Goal: Transaction & Acquisition: Purchase product/service

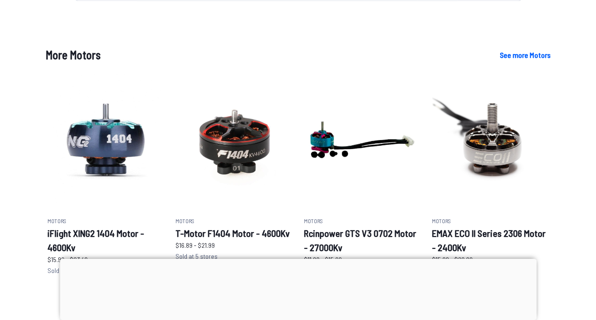
scroll to position [553, 0]
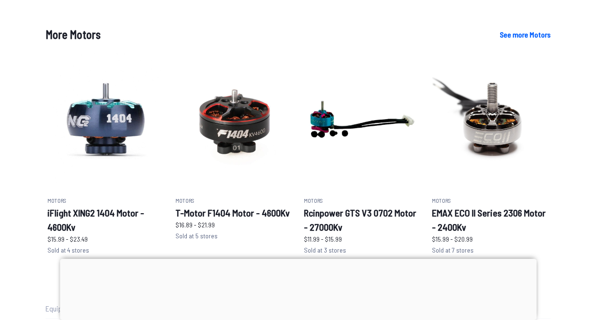
click at [289, 258] on div at bounding box center [298, 258] width 477 height 0
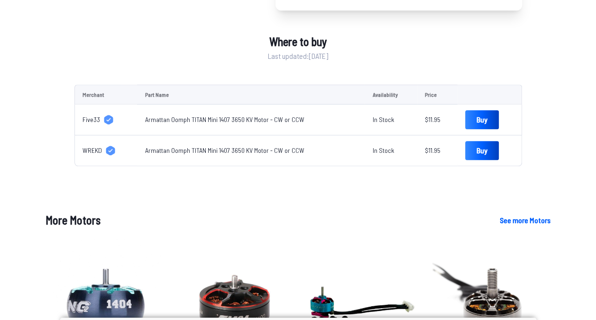
scroll to position [370, 0]
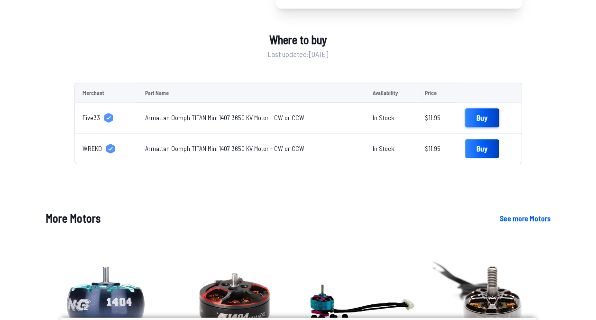
click at [471, 108] on link "Buy" at bounding box center [482, 117] width 34 height 19
click at [465, 139] on link "Buy" at bounding box center [482, 148] width 34 height 19
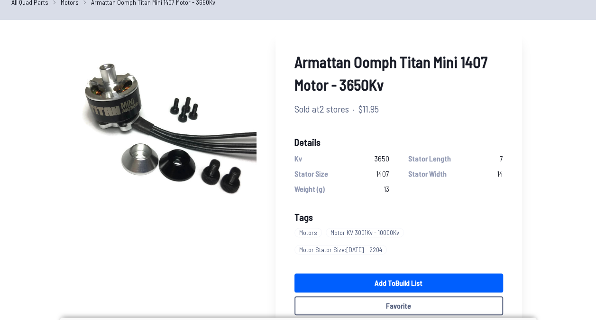
scroll to position [35, 0]
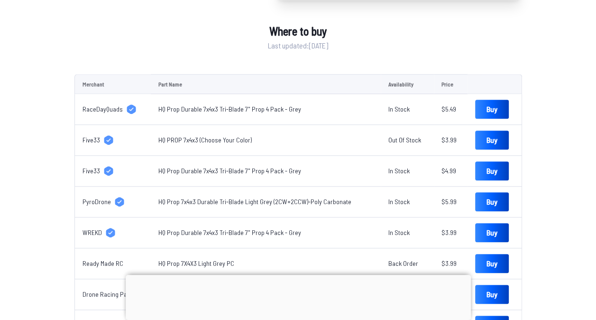
scroll to position [325, 0]
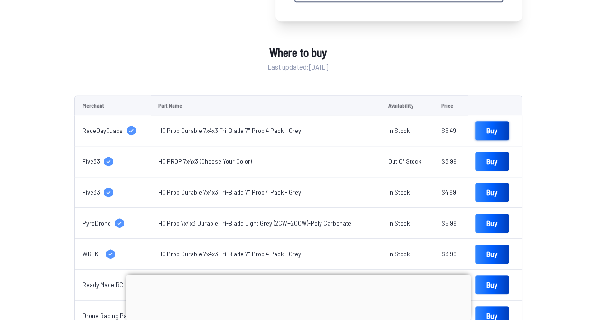
click at [489, 133] on link "Buy" at bounding box center [492, 130] width 34 height 19
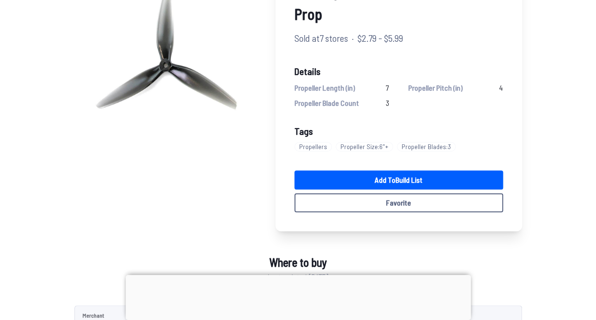
scroll to position [57, 0]
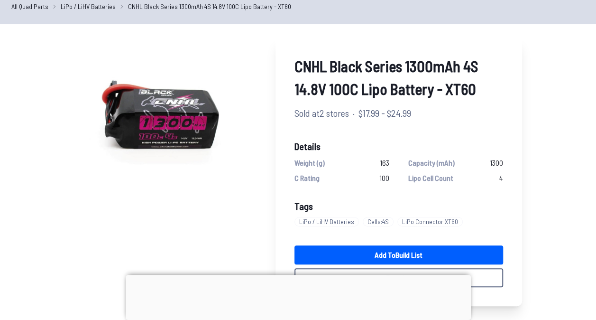
scroll to position [41, 0]
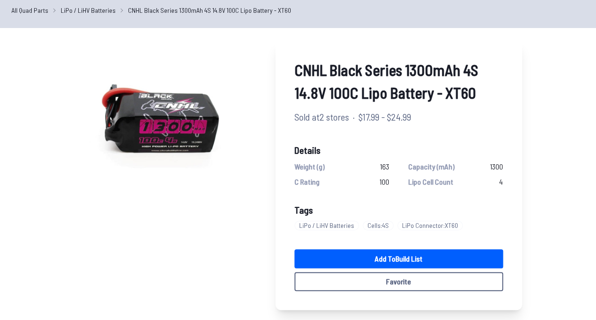
scroll to position [38, 0]
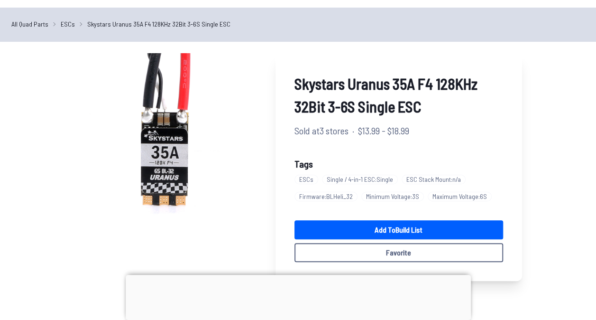
scroll to position [41, 0]
